Goal: Contribute content: Add original content to the website for others to see

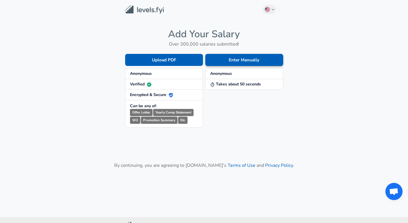
click at [232, 56] on button "Enter Manually" at bounding box center [244, 60] width 78 height 12
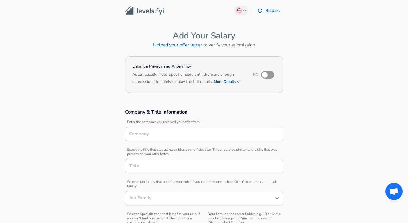
type input "Software Engineer"
type input "[GEOGRAPHIC_DATA], [GEOGRAPHIC_DATA]"
click at [210, 128] on div "Amazon Company" at bounding box center [204, 134] width 158 height 14
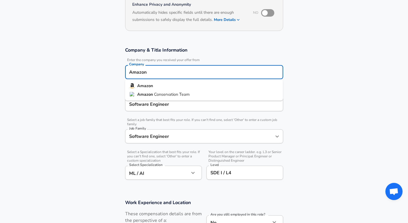
scroll to position [62, 0]
click at [305, 110] on section "Company & Title Information Enter the company you received your offer from Comp…" at bounding box center [204, 116] width 408 height 152
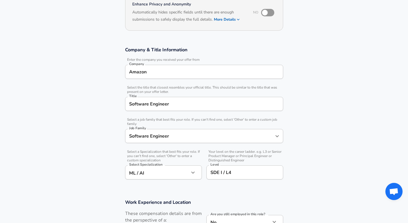
click at [207, 67] on div "Amazon Company" at bounding box center [204, 72] width 158 height 14
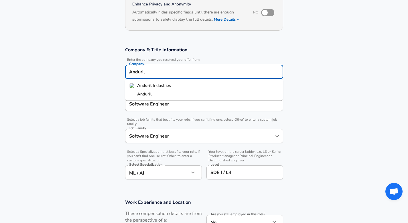
click at [177, 83] on li "Anduril Industries" at bounding box center [204, 85] width 158 height 9
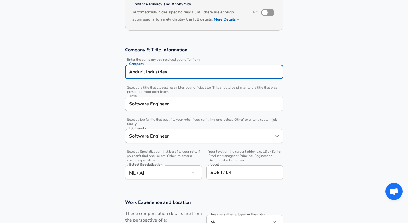
type input "Anduril Industries"
click at [176, 103] on input "Software Engineer" at bounding box center [204, 103] width 153 height 9
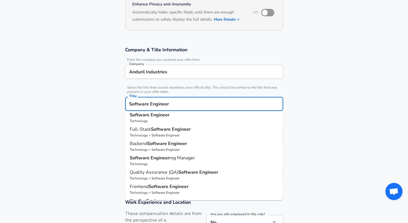
scroll to position [4, 0]
click at [178, 116] on p "Software Engineer" at bounding box center [204, 114] width 149 height 7
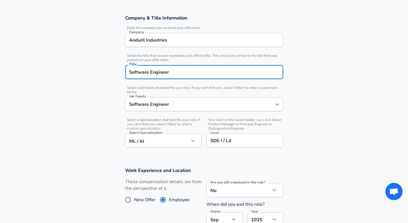
scroll to position [109, 0]
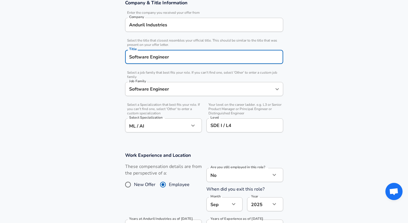
click at [182, 85] on input "Software Engineer" at bounding box center [200, 89] width 144 height 9
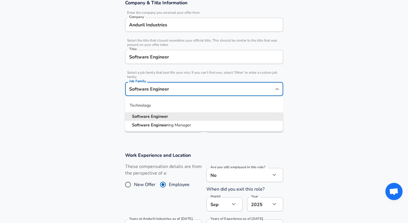
click at [186, 115] on li "Software Engineer" at bounding box center [204, 116] width 158 height 9
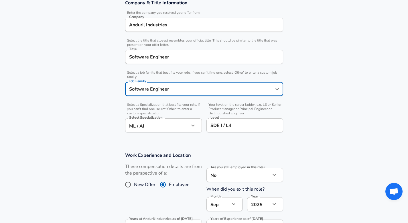
scroll to position [118, 0]
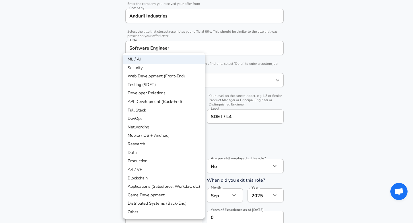
click at [173, 103] on li "API Development (Back-End)" at bounding box center [164, 101] width 82 height 9
type input "API Development (Back-End)"
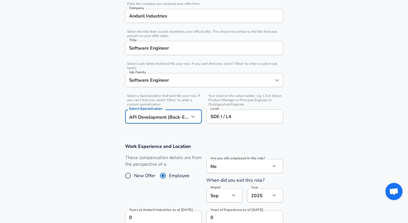
click at [235, 117] on input "SDE I / L4" at bounding box center [245, 116] width 72 height 9
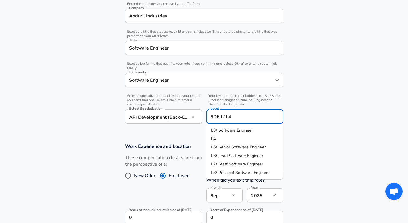
click at [236, 130] on span "Software Engineer" at bounding box center [236, 130] width 34 height 6
type input "L3 / Software Engineer"
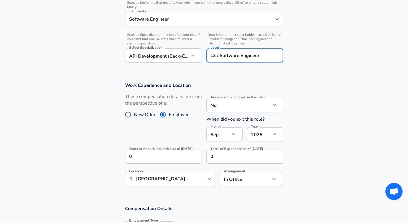
scroll to position [179, 0]
click at [148, 113] on span "New Offer" at bounding box center [144, 114] width 21 height 7
click at [134, 113] on input "New Offer" at bounding box center [128, 114] width 12 height 9
radio input "true"
radio input "false"
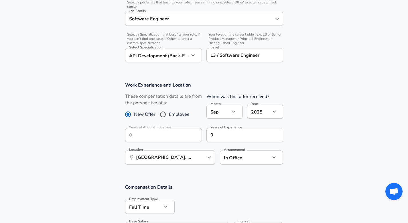
click at [170, 162] on div "​ [GEOGRAPHIC_DATA], [GEOGRAPHIC_DATA] Location" at bounding box center [170, 157] width 90 height 14
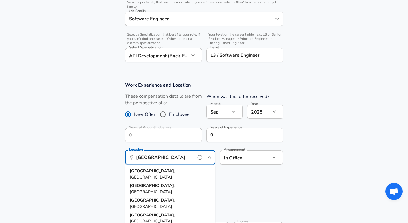
click at [175, 171] on li "[GEOGRAPHIC_DATA] , [GEOGRAPHIC_DATA]" at bounding box center [170, 174] width 90 height 15
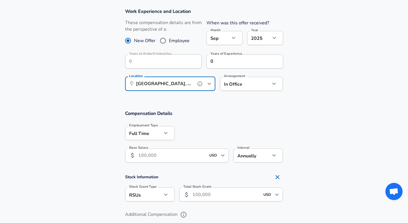
scroll to position [290, 0]
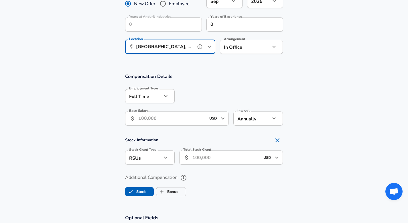
type input "[GEOGRAPHIC_DATA], [GEOGRAPHIC_DATA]"
click at [169, 116] on input "Base Salary" at bounding box center [172, 118] width 68 height 14
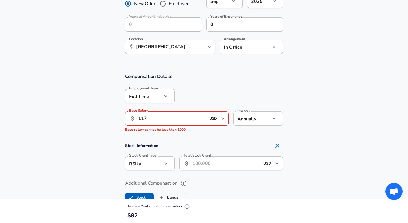
click at [174, 121] on input "117" at bounding box center [172, 118] width 68 height 14
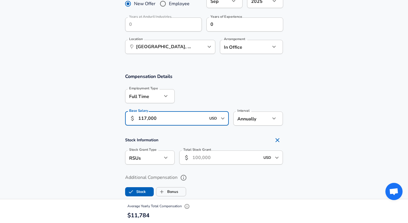
type input "117,000"
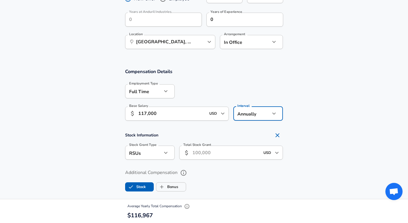
scroll to position [301, 0]
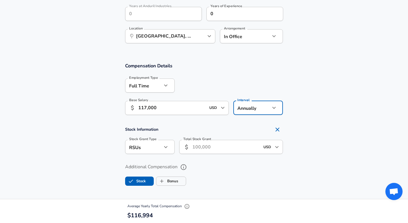
click at [196, 144] on input "Total Stock Grant" at bounding box center [227, 147] width 68 height 14
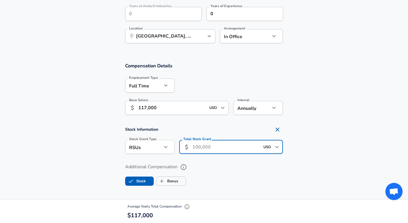
click at [261, 145] on div "USD ​" at bounding box center [271, 147] width 23 height 12
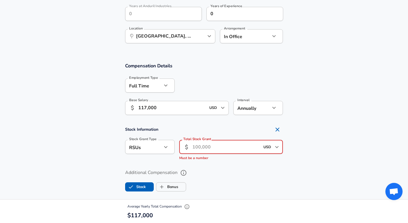
click at [242, 146] on input "Total Stock Grant" at bounding box center [227, 147] width 68 height 14
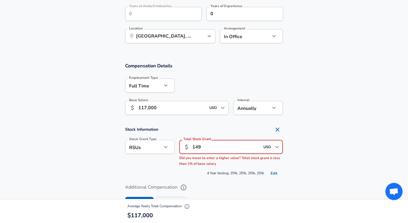
type input "149"
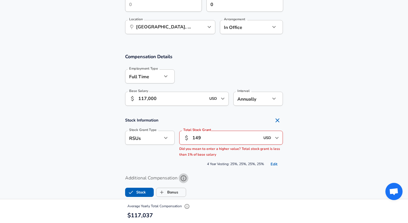
scroll to position [311, 0]
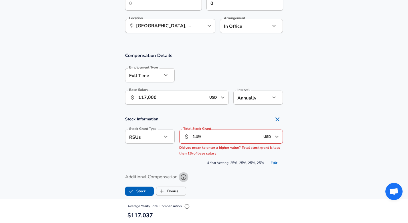
click at [241, 141] on input "149" at bounding box center [227, 137] width 68 height 14
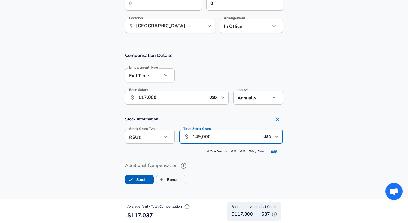
type input "149,000"
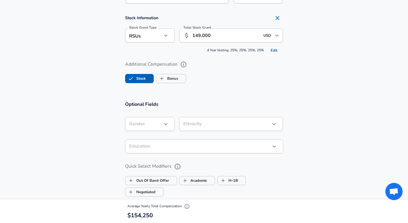
scroll to position [412, 0]
click at [162, 126] on button "button" at bounding box center [166, 124] width 10 height 10
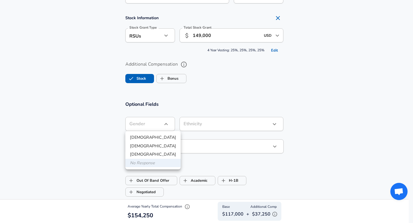
click at [200, 93] on div at bounding box center [206, 111] width 413 height 223
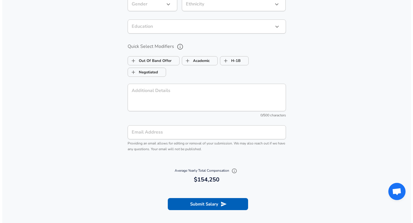
scroll to position [565, 0]
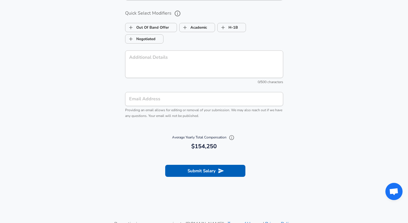
click at [195, 96] on input "Email Address" at bounding box center [204, 99] width 158 height 14
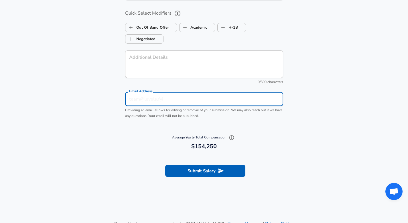
type input "[EMAIL_ADDRESS][PERSON_NAME][DOMAIN_NAME]"
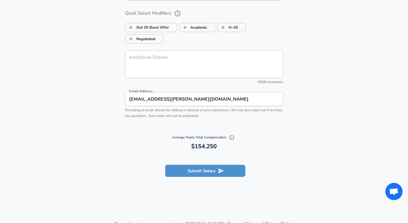
click at [209, 171] on button "Submit Salary" at bounding box center [205, 171] width 80 height 12
